Goal: Task Accomplishment & Management: Complete application form

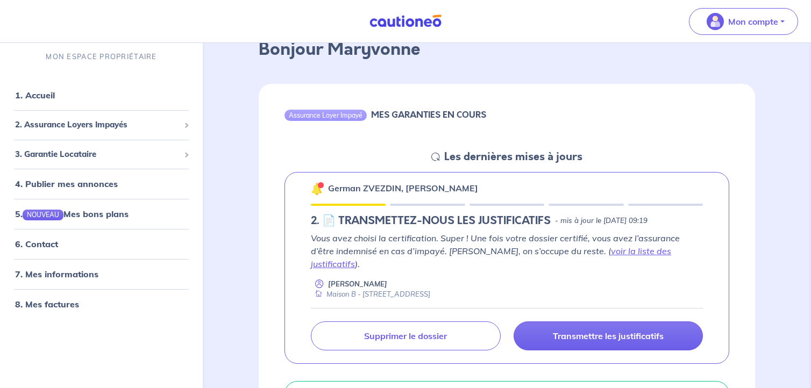
scroll to position [129, 0]
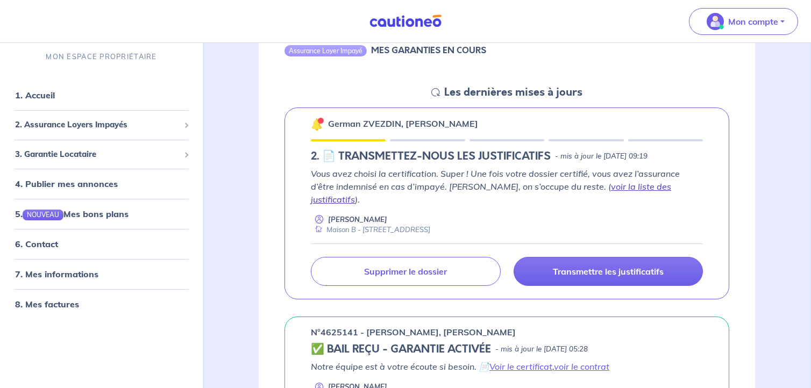
click at [621, 189] on link "voir la liste des justificatifs" at bounding box center [491, 193] width 360 height 24
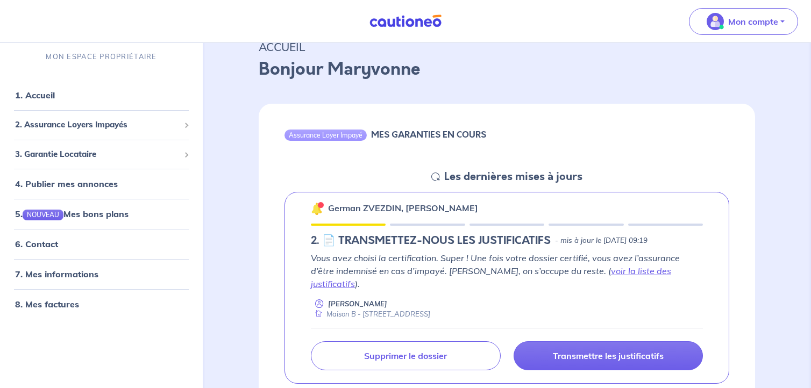
scroll to position [65, 0]
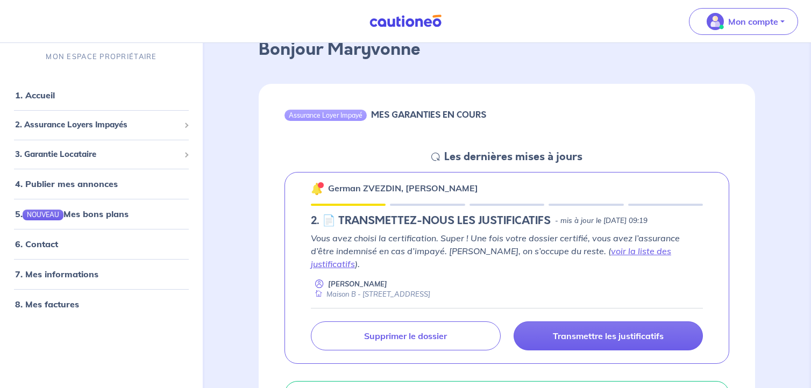
click at [316, 192] on img at bounding box center [317, 188] width 13 height 13
click at [421, 204] on div at bounding box center [427, 205] width 75 height 2
click at [504, 206] on div "German ZVEZDIN, Aleksei LIUTYKH 2.︎ 📄 TRANSMETTEZ-NOUS LES JUSTIFICATIFS - mis …" at bounding box center [506, 268] width 445 height 192
click at [589, 212] on div "German ZVEZDIN, Aleksei LIUTYKH 2.︎ 📄 TRANSMETTEZ-NOUS LES JUSTIFICATIFS - mis …" at bounding box center [506, 268] width 445 height 192
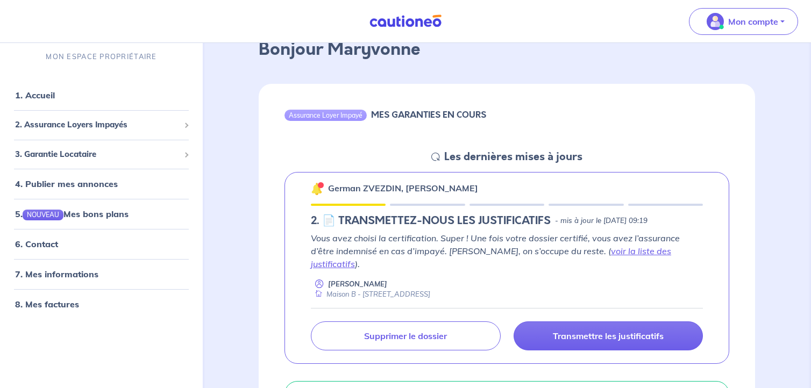
click at [490, 216] on h5 "2.︎ 📄 TRANSMETTEZ-NOUS LES JUSTIFICATIFS" at bounding box center [431, 221] width 240 height 13
click at [317, 279] on icon at bounding box center [319, 284] width 9 height 10
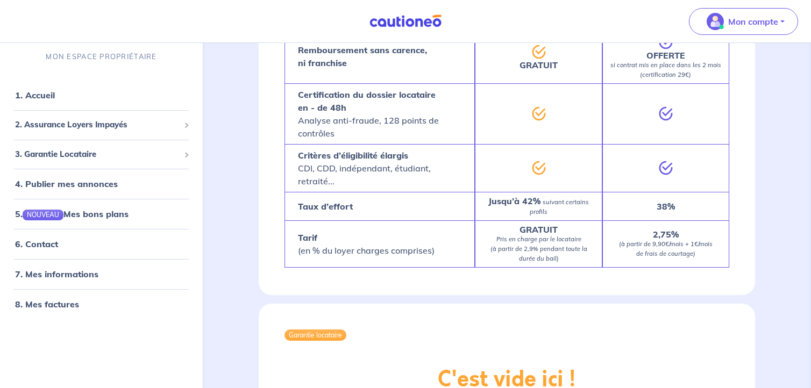
scroll to position [1032, 0]
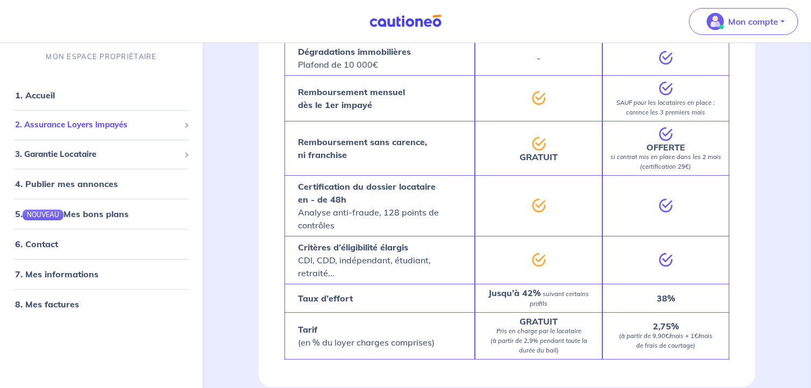
click at [189, 124] on div "2. Assurance Loyers Impayés" at bounding box center [101, 125] width 194 height 21
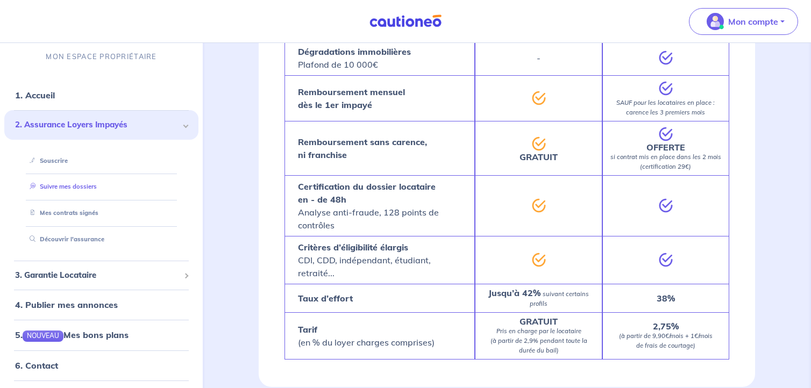
click at [88, 190] on link "Suivre mes dossiers" at bounding box center [61, 187] width 72 height 8
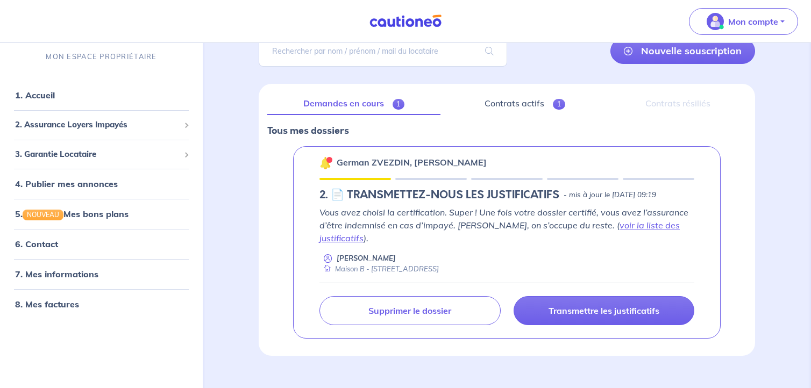
scroll to position [108, 0]
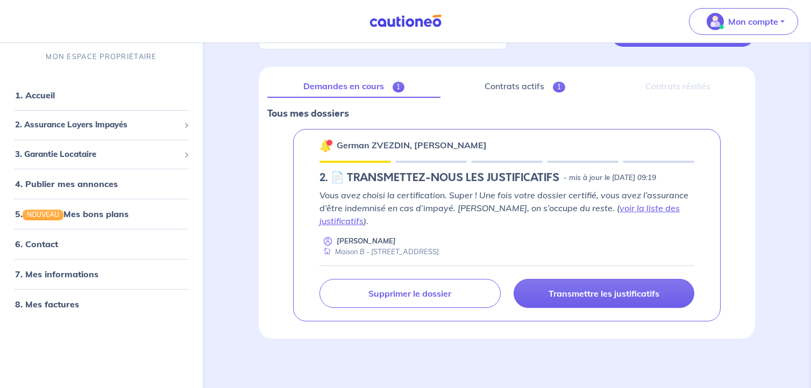
click at [330, 141] on div at bounding box center [329, 142] width 3 height 3
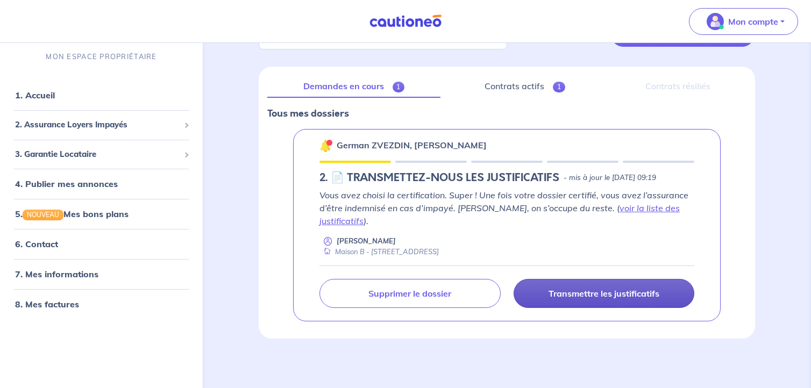
click at [561, 288] on p "Transmettre les justificatifs" at bounding box center [603, 293] width 111 height 11
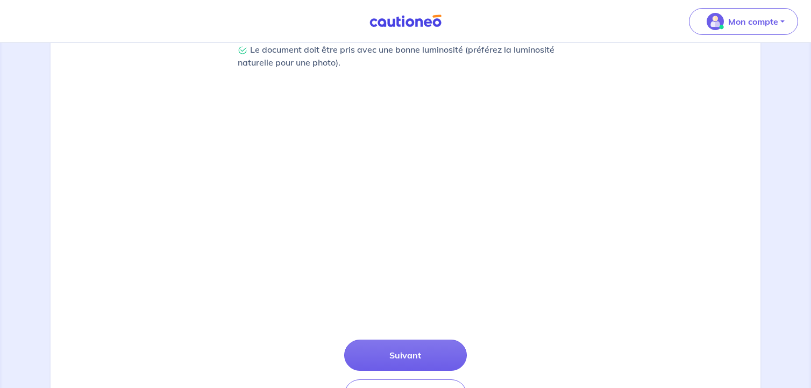
scroll to position [381, 0]
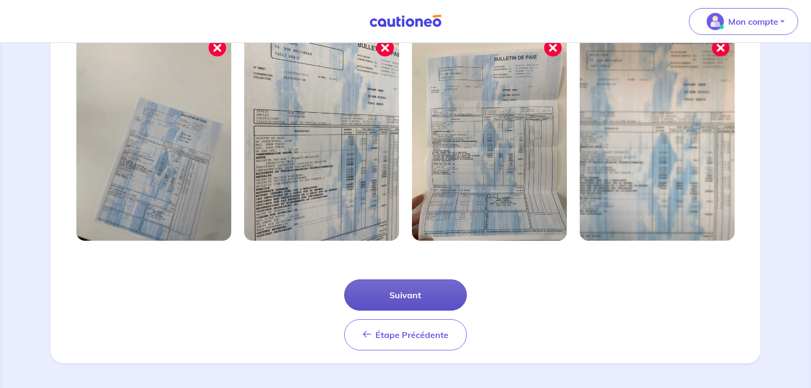
click at [408, 303] on button "Suivant" at bounding box center [405, 295] width 123 height 31
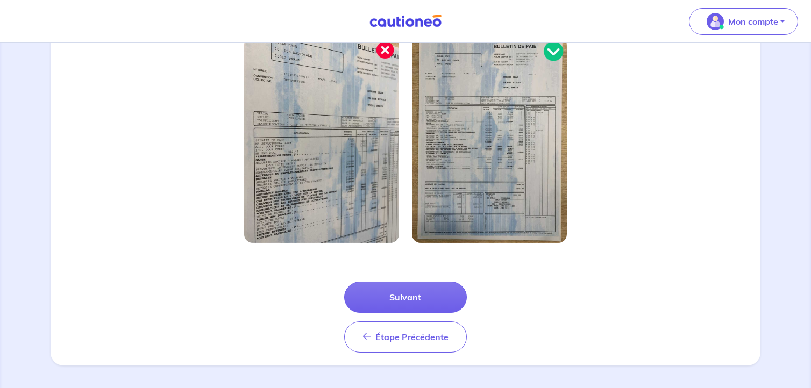
scroll to position [329, 0]
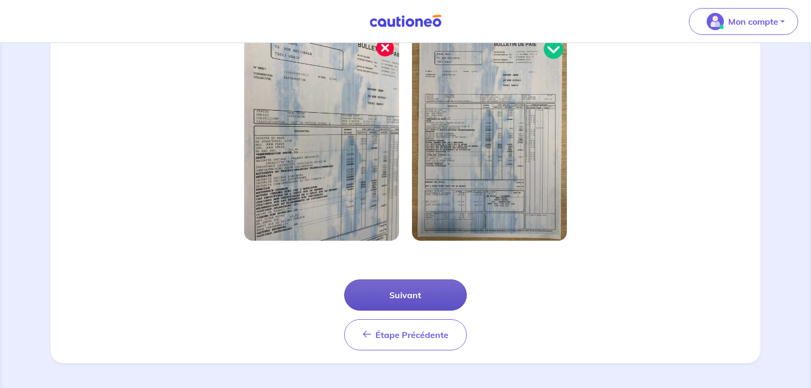
click at [438, 289] on button "Suivant" at bounding box center [405, 295] width 123 height 31
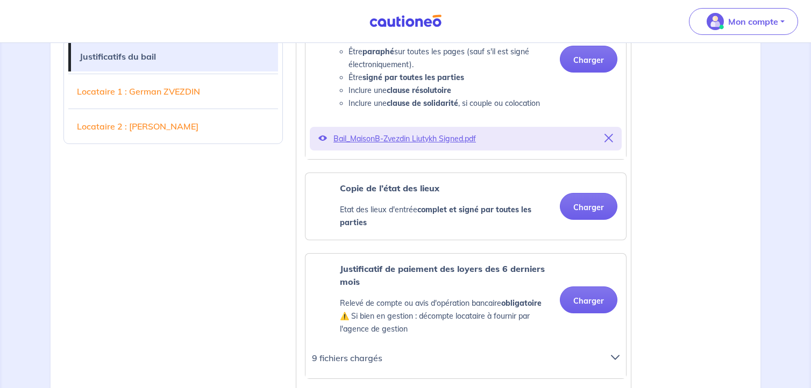
scroll to position [323, 0]
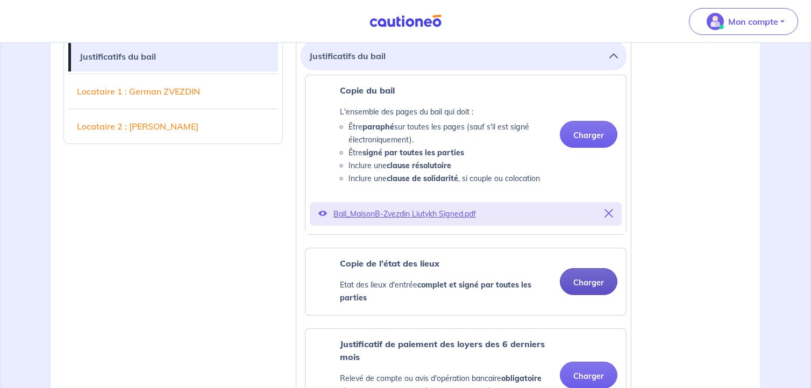
click at [584, 280] on button "Charger" at bounding box center [589, 281] width 58 height 27
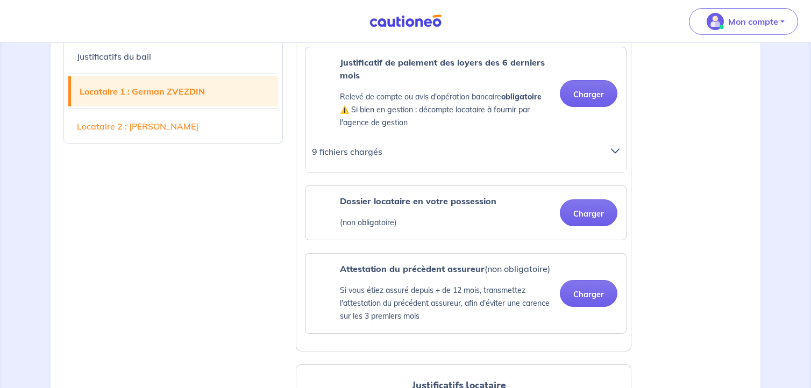
scroll to position [710, 0]
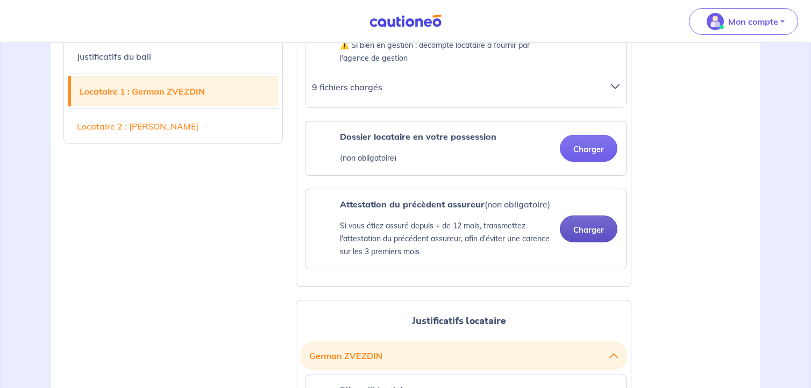
click at [584, 233] on button "Charger" at bounding box center [589, 229] width 58 height 27
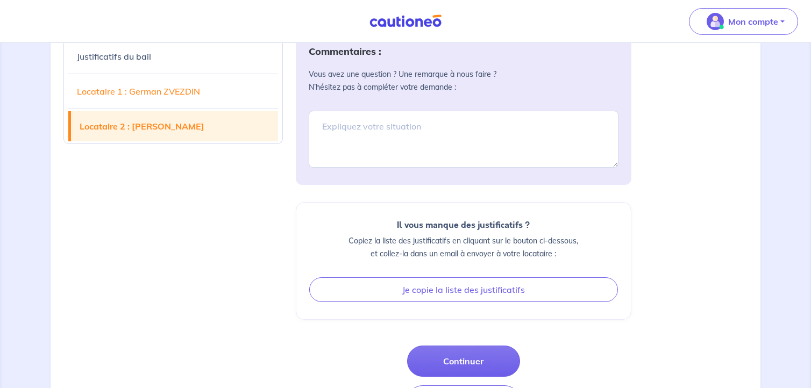
scroll to position [1548, 0]
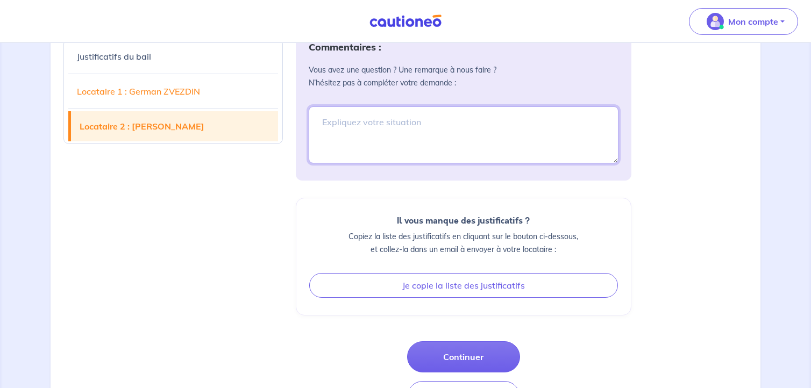
click at [333, 141] on textarea at bounding box center [464, 134] width 310 height 57
paste textarea "Je précise que l’attestation Garantme date de 2022, mais elle reste valable pen…"
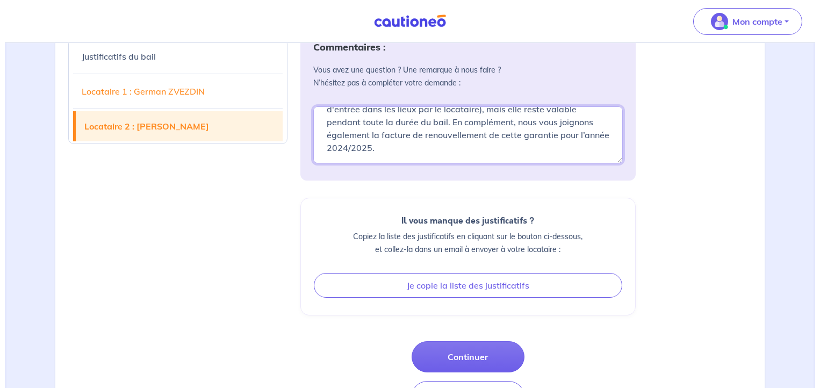
scroll to position [1613, 0]
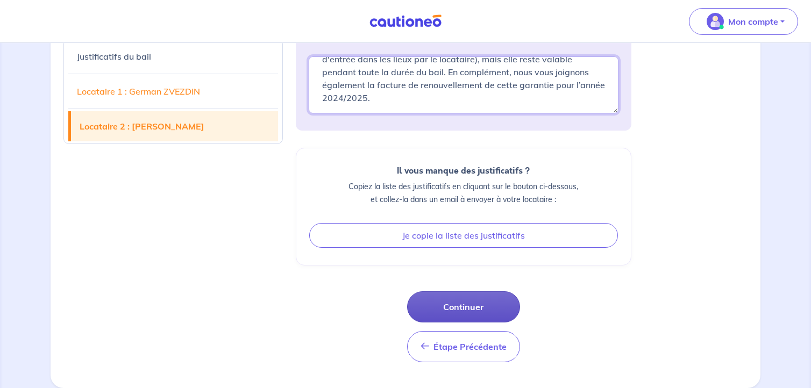
type textarea "L’attestation du précédent assureur (Garantme) date de 2022 (date d'entrée dans…"
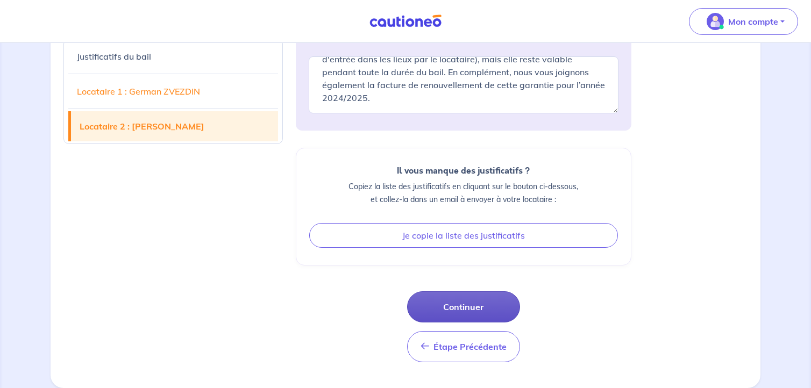
click at [483, 314] on button "Continuer" at bounding box center [463, 306] width 113 height 31
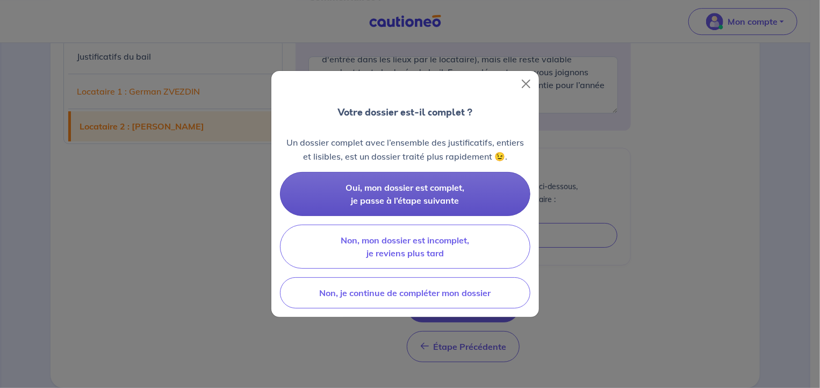
click at [455, 194] on button "Oui, mon dossier est complet, je passe à l’étape suivante" at bounding box center [405, 194] width 251 height 44
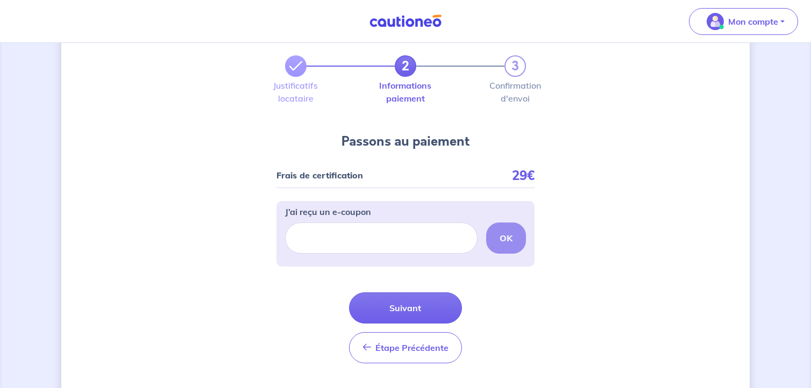
scroll to position [60, 0]
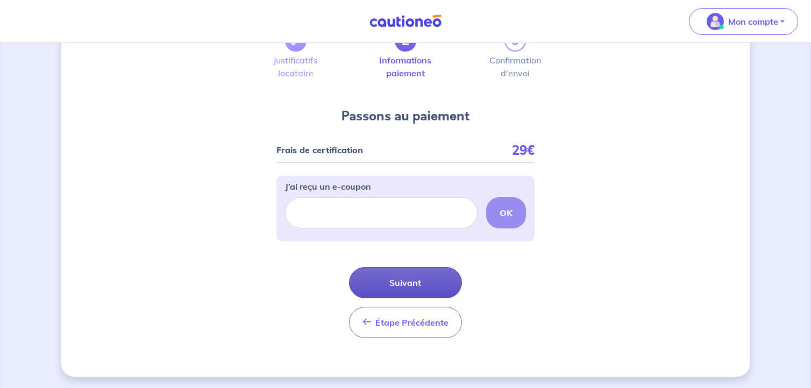
click at [434, 290] on button "Suivant" at bounding box center [405, 282] width 113 height 31
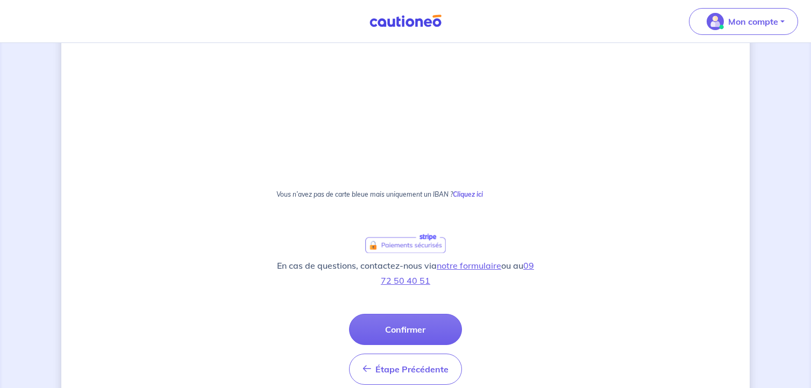
scroll to position [661, 0]
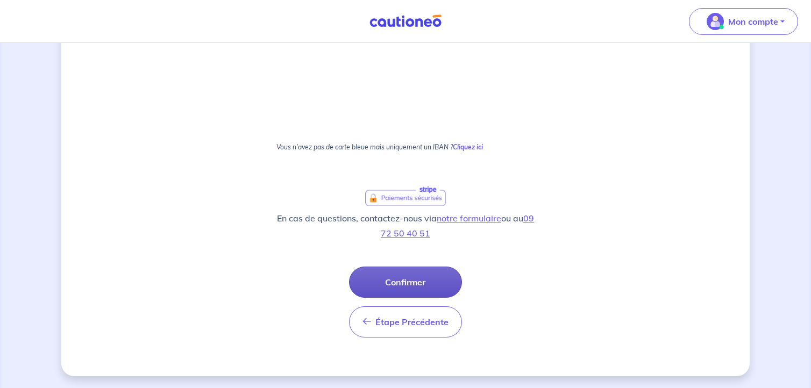
click at [434, 275] on button "Confirmer" at bounding box center [405, 282] width 113 height 31
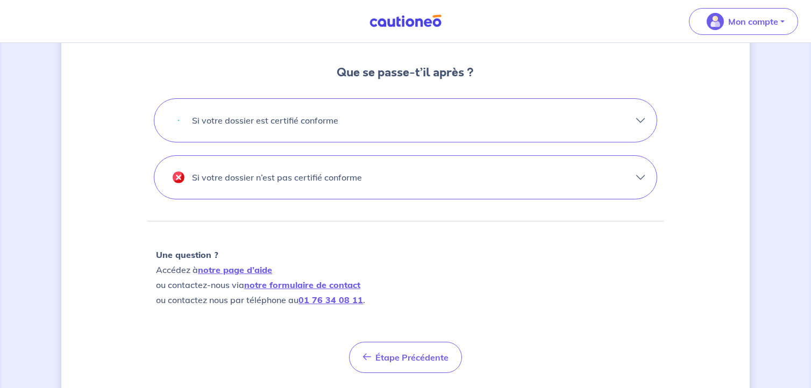
scroll to position [374, 0]
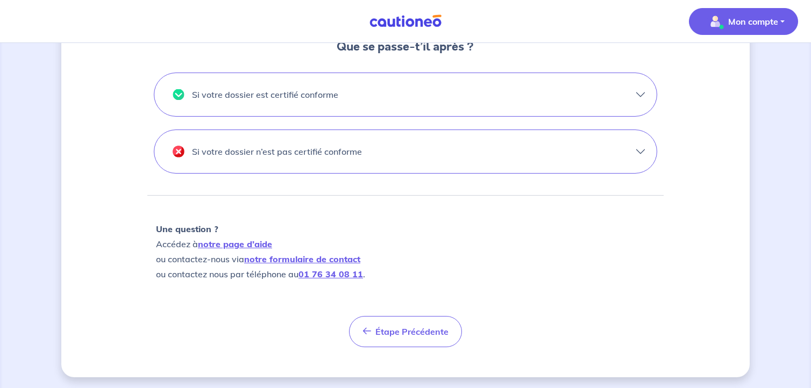
click at [768, 11] on button "Mon compte" at bounding box center [743, 21] width 109 height 27
click at [745, 88] on link "Me déconnecter" at bounding box center [732, 92] width 87 height 17
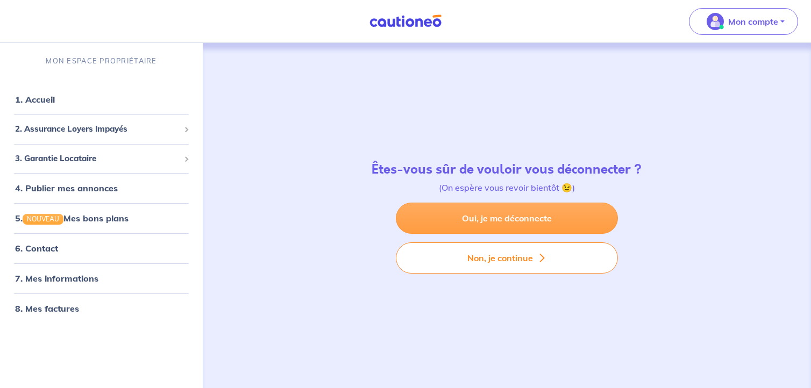
click at [601, 226] on link "Oui, je me déconnecte" at bounding box center [507, 218] width 222 height 31
